Goal: Information Seeking & Learning: Learn about a topic

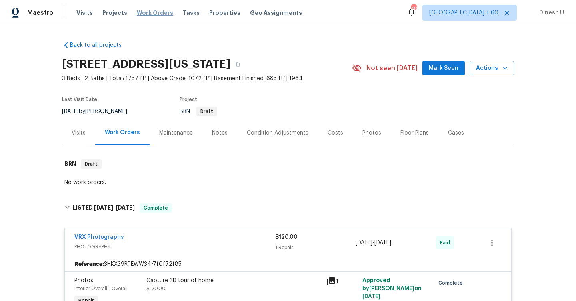
click at [144, 11] on span "Work Orders" at bounding box center [155, 13] width 36 height 8
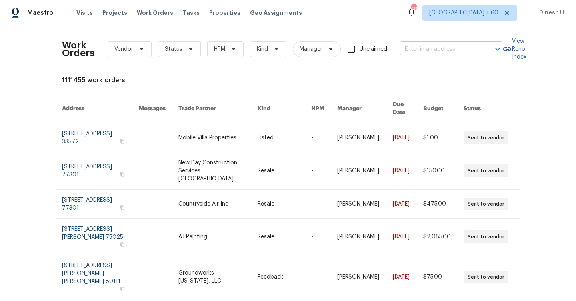
click at [422, 52] on input "text" at bounding box center [440, 49] width 80 height 12
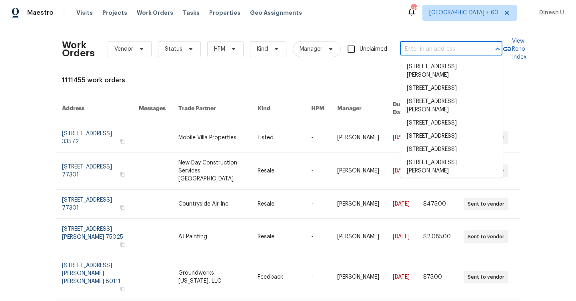
paste input "322 Chatuga Ln Loudon, TN 37774"
type input "322 Chatuga Ln Loudon, TN 37774"
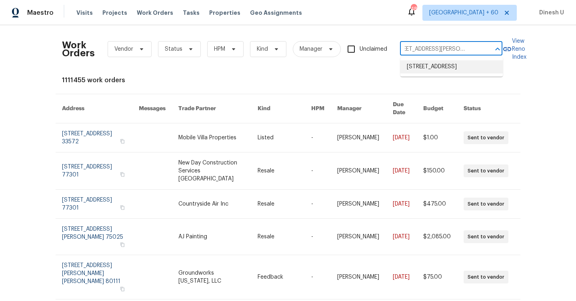
click at [422, 67] on li "322 Chatuga Ln, Loudon, TN 37774" at bounding box center [451, 66] width 102 height 13
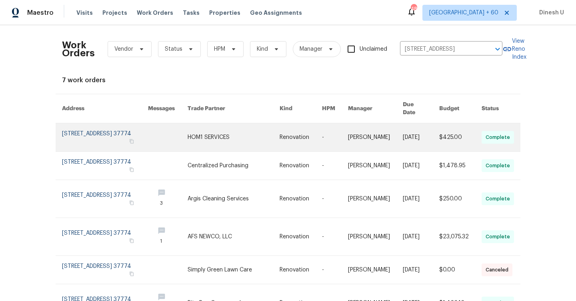
click at [91, 124] on link at bounding box center [105, 138] width 86 height 28
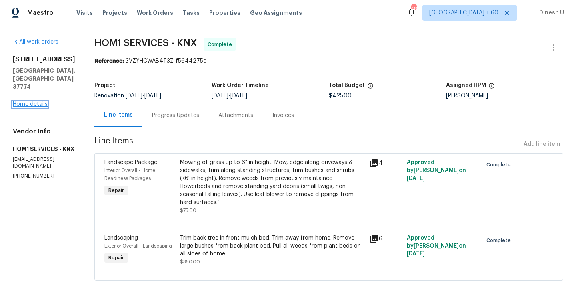
click at [34, 102] on link "Home details" at bounding box center [30, 105] width 35 height 6
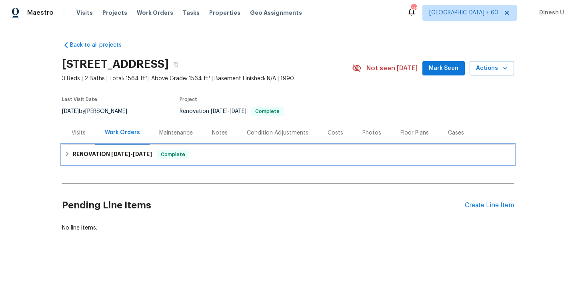
click at [123, 154] on span "7/24/25" at bounding box center [120, 154] width 19 height 6
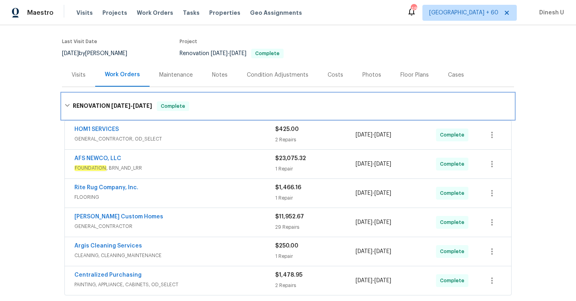
scroll to position [71, 0]
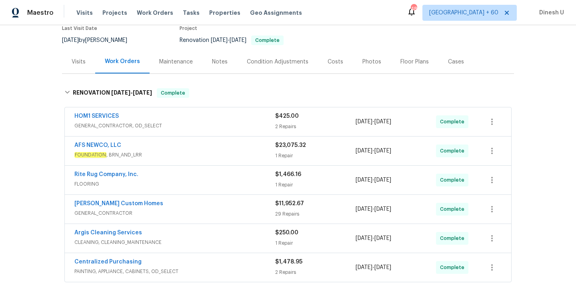
click at [287, 123] on div "2 Repairs" at bounding box center [315, 127] width 80 height 8
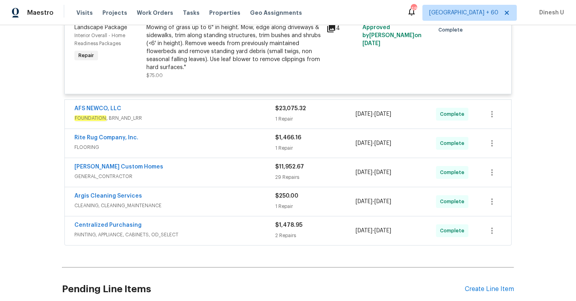
scroll to position [278, 0]
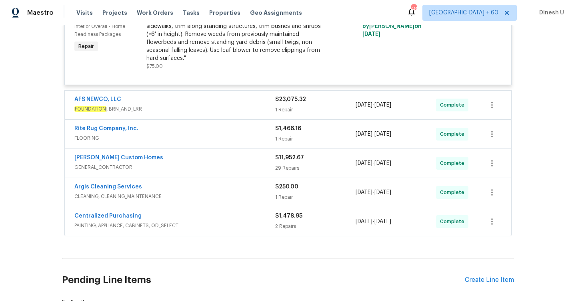
click at [289, 108] on div "1 Repair" at bounding box center [315, 110] width 80 height 8
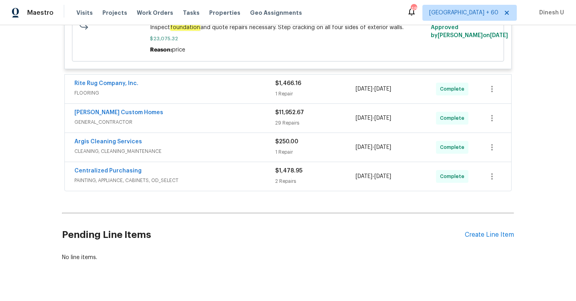
scroll to position [446, 0]
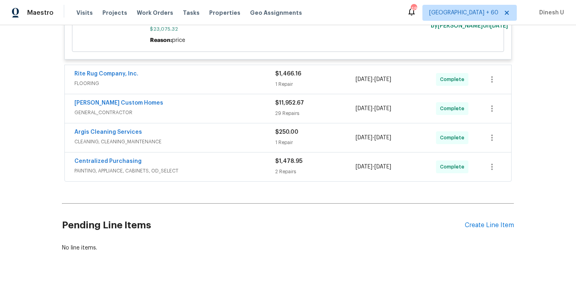
click at [287, 79] on div "$1,466.16 1 Repair" at bounding box center [315, 79] width 80 height 19
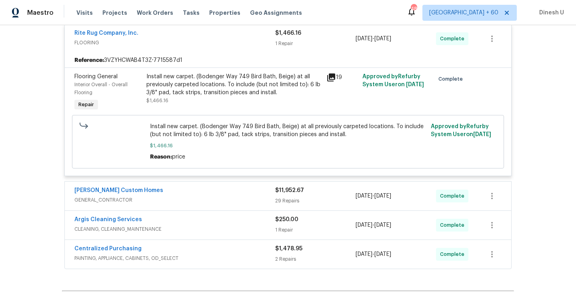
scroll to position [495, 0]
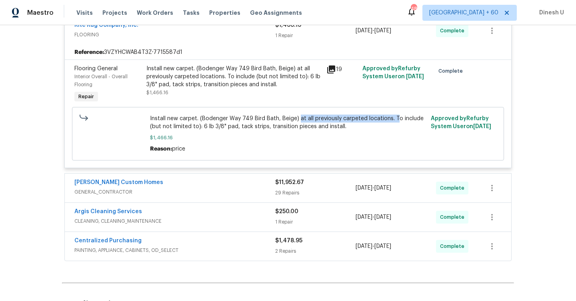
drag, startPoint x: 296, startPoint y: 122, endPoint x: 393, endPoint y: 120, distance: 96.8
click at [393, 120] on span "Install new carpet. (Bodenger Way 749 Bird Bath, Beige) at all previously carpe…" at bounding box center [288, 123] width 276 height 16
copy span "at all previously carpeted locations. T"
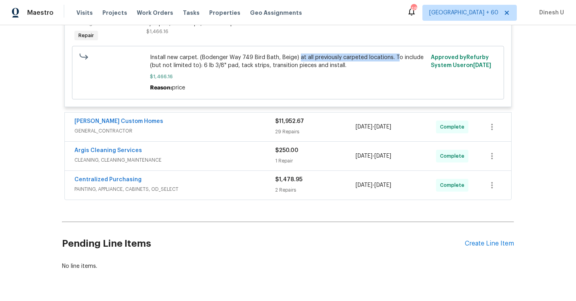
scroll to position [569, 0]
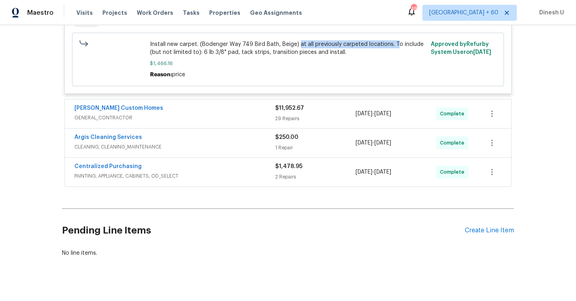
click at [298, 120] on div "29 Repairs" at bounding box center [315, 119] width 80 height 8
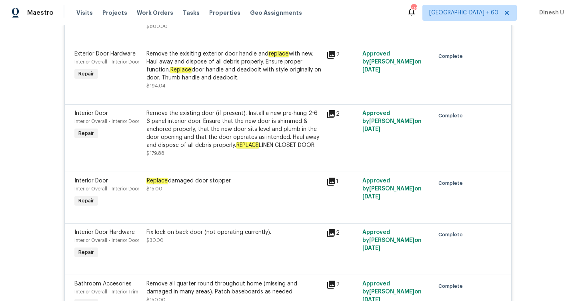
scroll to position [1521, 0]
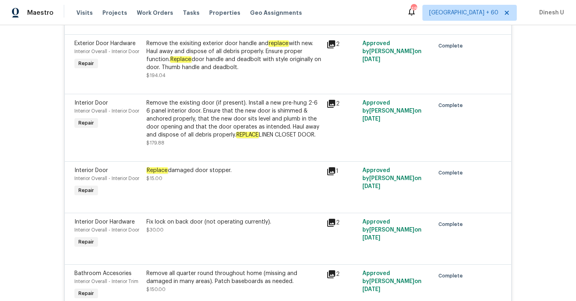
click at [336, 100] on div "2" at bounding box center [341, 104] width 31 height 10
click at [334, 101] on icon at bounding box center [331, 104] width 8 height 8
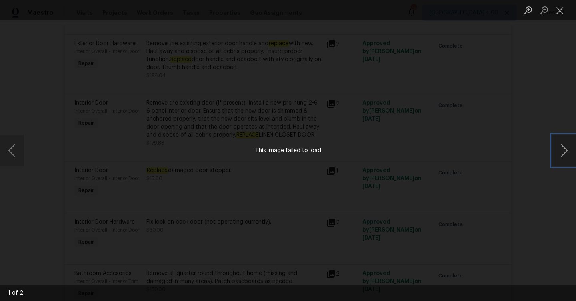
click at [566, 155] on button "Next image" at bounding box center [564, 151] width 24 height 32
click at [560, 13] on button "Close lightbox" at bounding box center [560, 10] width 16 height 14
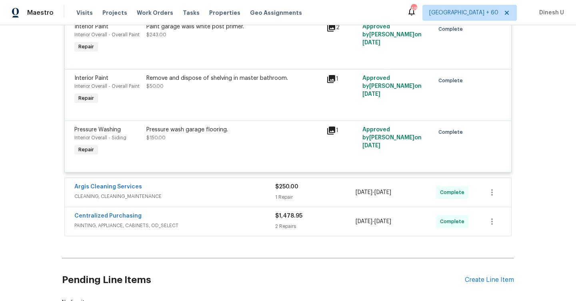
scroll to position [2378, 0]
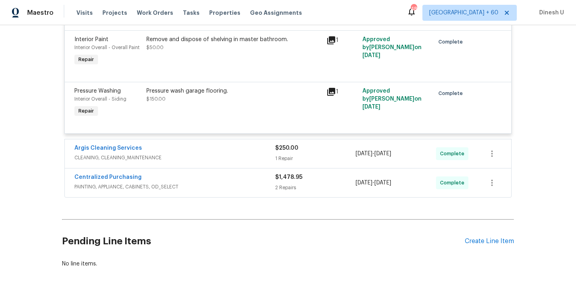
click at [278, 155] on div "1 Repair" at bounding box center [315, 159] width 80 height 8
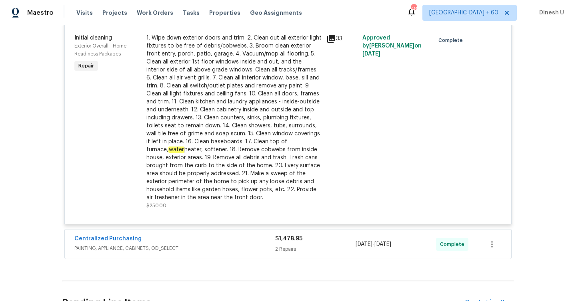
scroll to position [2578, 0]
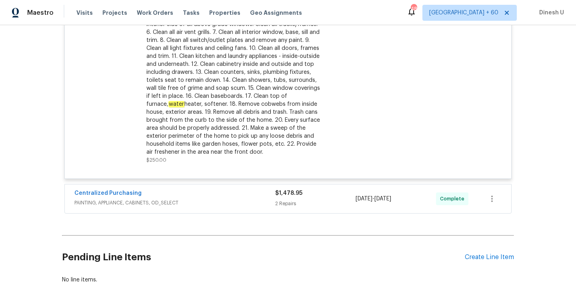
click at [289, 200] on div "2 Repairs" at bounding box center [315, 204] width 80 height 8
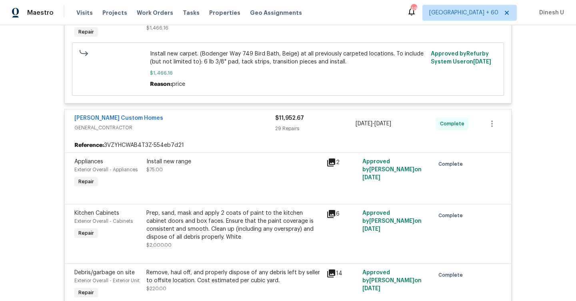
scroll to position [0, 0]
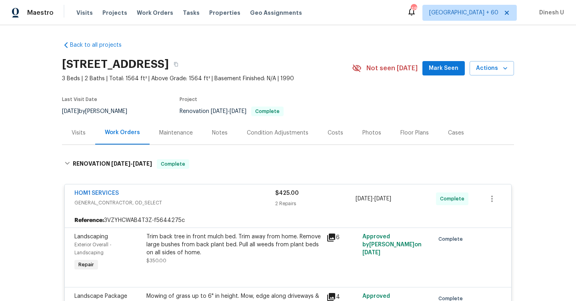
click at [81, 137] on div "Visits" at bounding box center [78, 133] width 33 height 24
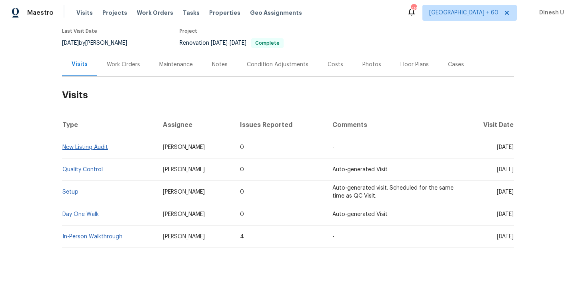
scroll to position [70, 0]
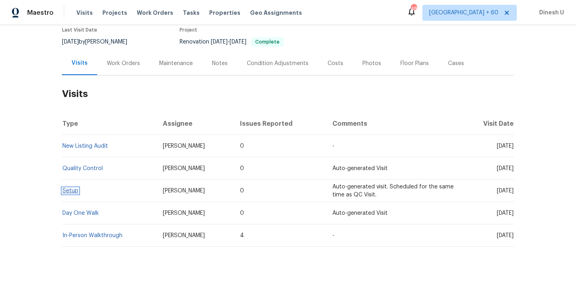
click at [66, 190] on link "Setup" at bounding box center [70, 191] width 16 height 6
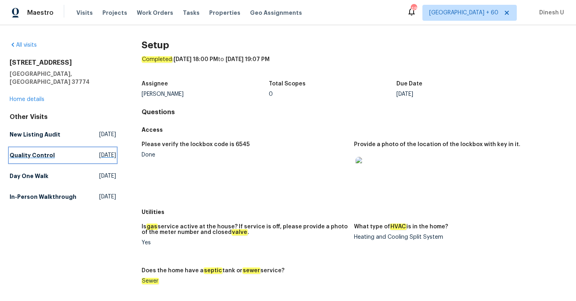
click at [99, 151] on span "Thu, Aug 07 2025" at bounding box center [107, 155] width 17 height 8
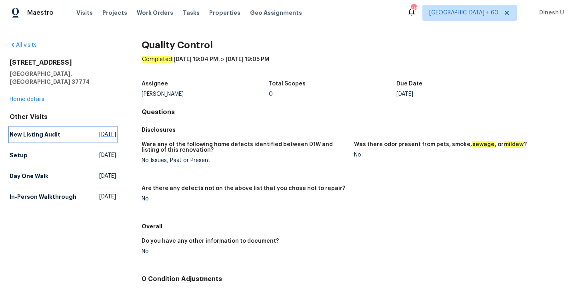
click at [99, 131] on span "Tue, Aug 12 2025" at bounding box center [107, 135] width 17 height 8
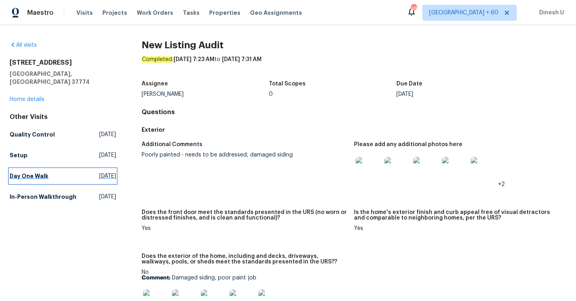
click at [99, 172] on span "Tue, Jun 17 2025" at bounding box center [107, 176] width 17 height 8
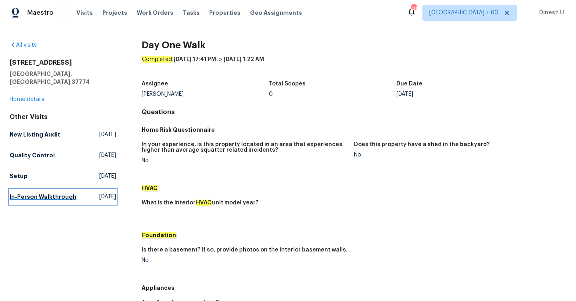
click at [99, 193] on span "Tue, May 13 2025" at bounding box center [107, 197] width 17 height 8
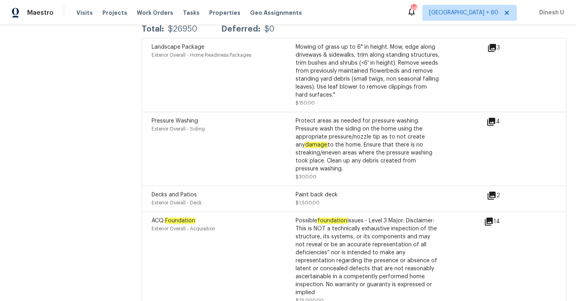
scroll to position [1963, 0]
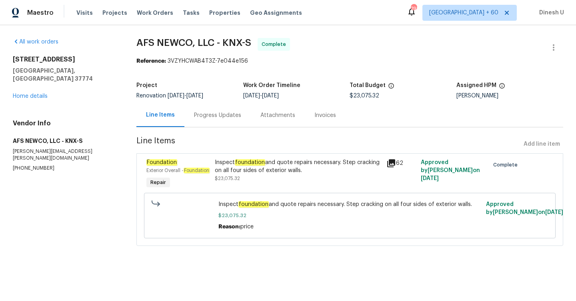
click at [210, 116] on div "Progress Updates" at bounding box center [217, 116] width 47 height 8
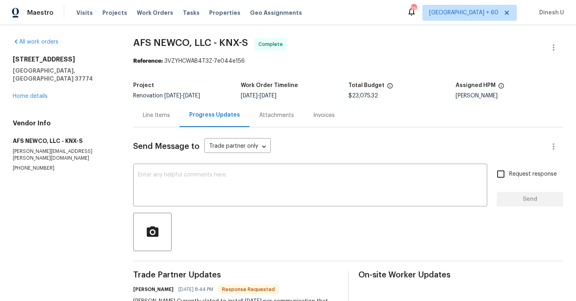
click at [314, 115] on div "Invoices" at bounding box center [324, 116] width 22 height 8
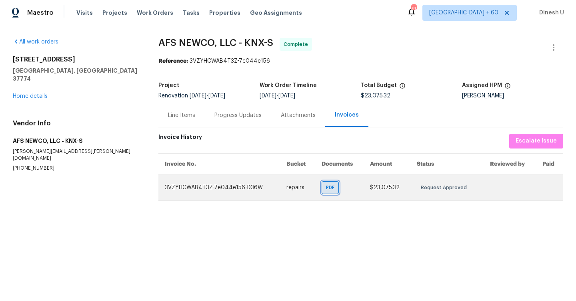
click at [333, 186] on span "PDF" at bounding box center [332, 188] width 12 height 8
